Goal: Task Accomplishment & Management: Manage account settings

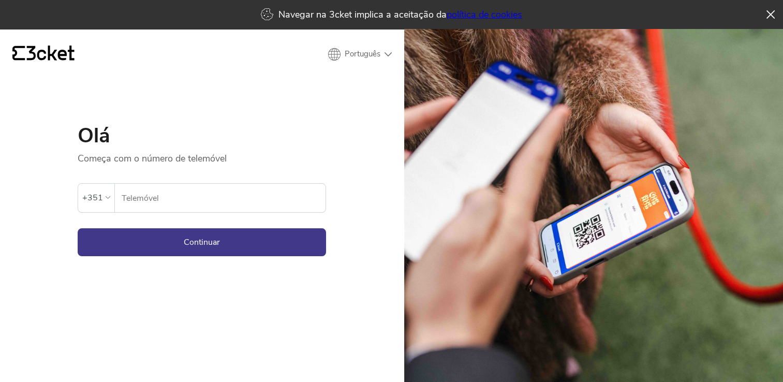
click at [229, 202] on input "Telemóvel" at bounding box center [223, 198] width 204 height 28
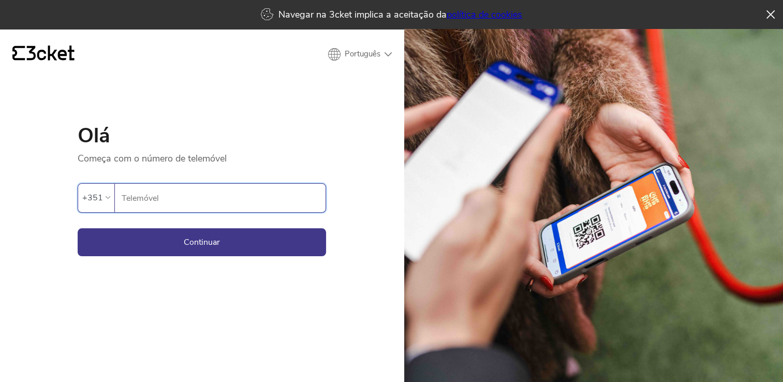
type input "964209002"
click at [202, 237] on button "Continuar" at bounding box center [202, 242] width 248 height 28
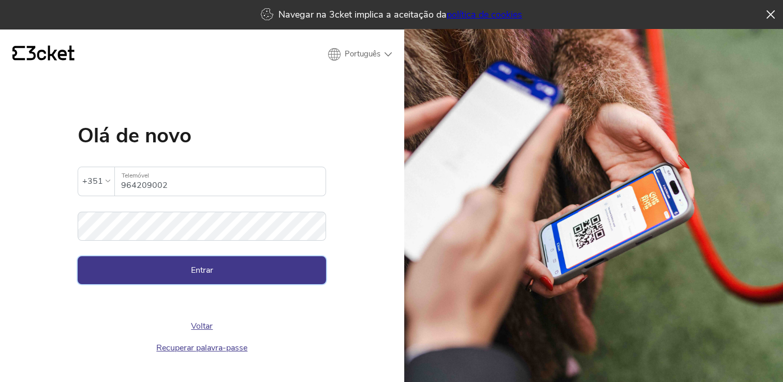
click at [194, 273] on button "Entrar" at bounding box center [202, 270] width 248 height 28
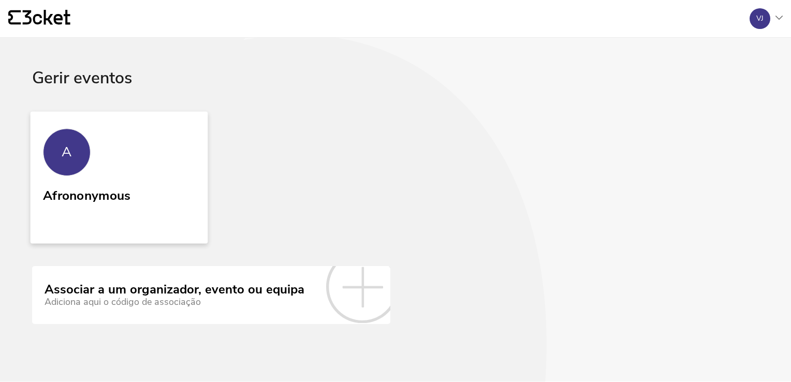
click at [100, 140] on link "A Afrononymous" at bounding box center [120, 177] width 178 height 132
